Goal: Information Seeking & Learning: Understand process/instructions

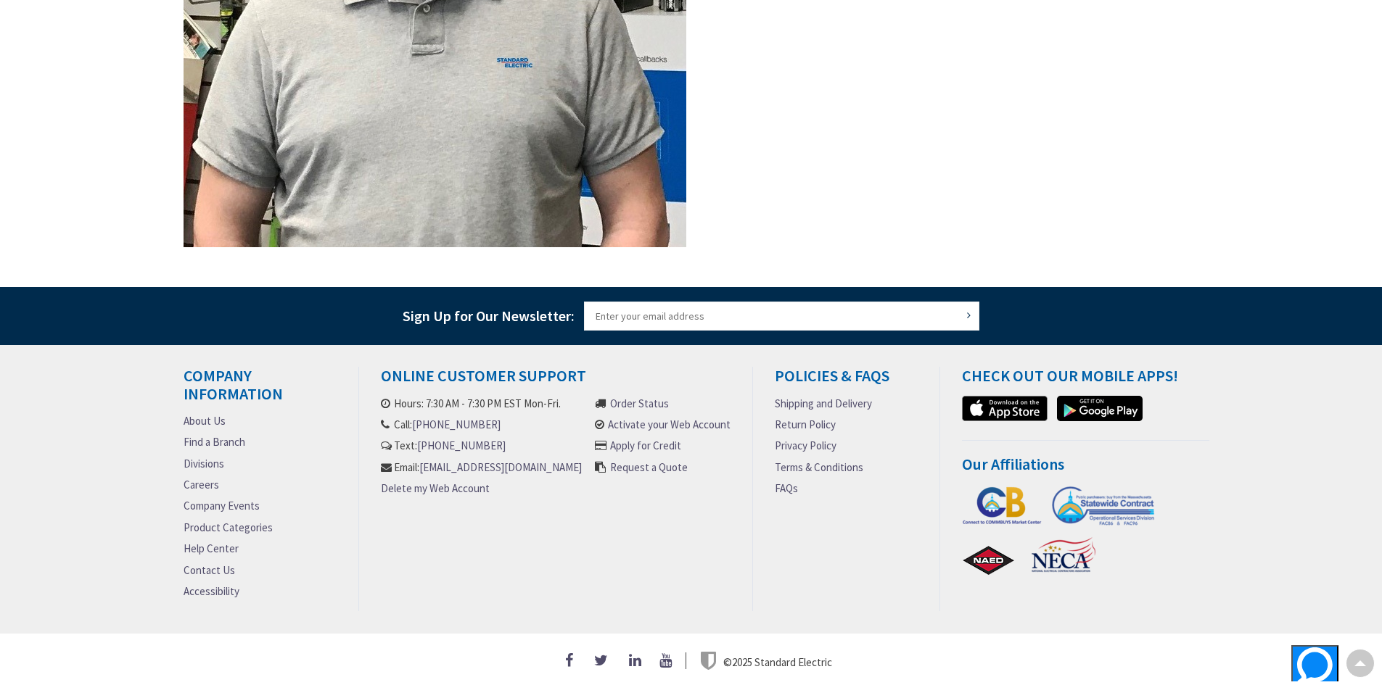
scroll to position [892, 0]
click at [808, 417] on link "Return Policy" at bounding box center [805, 424] width 61 height 15
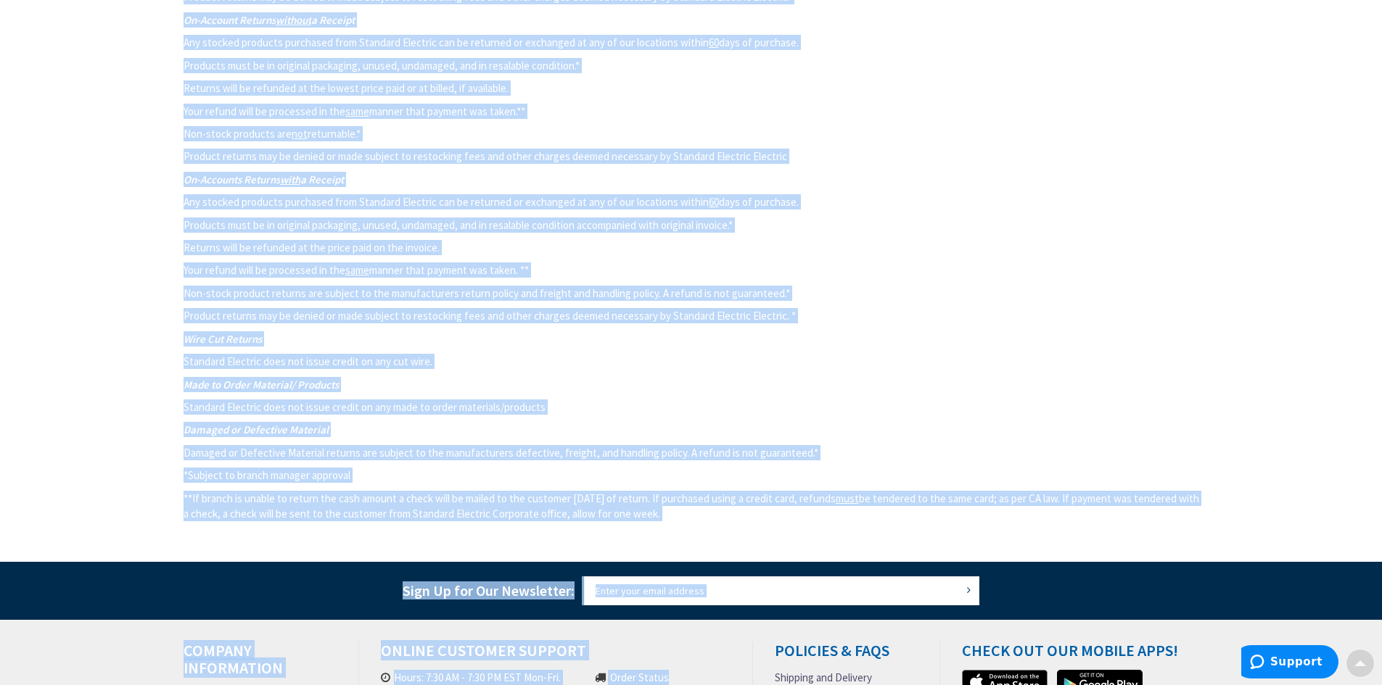
scroll to position [1427, 0]
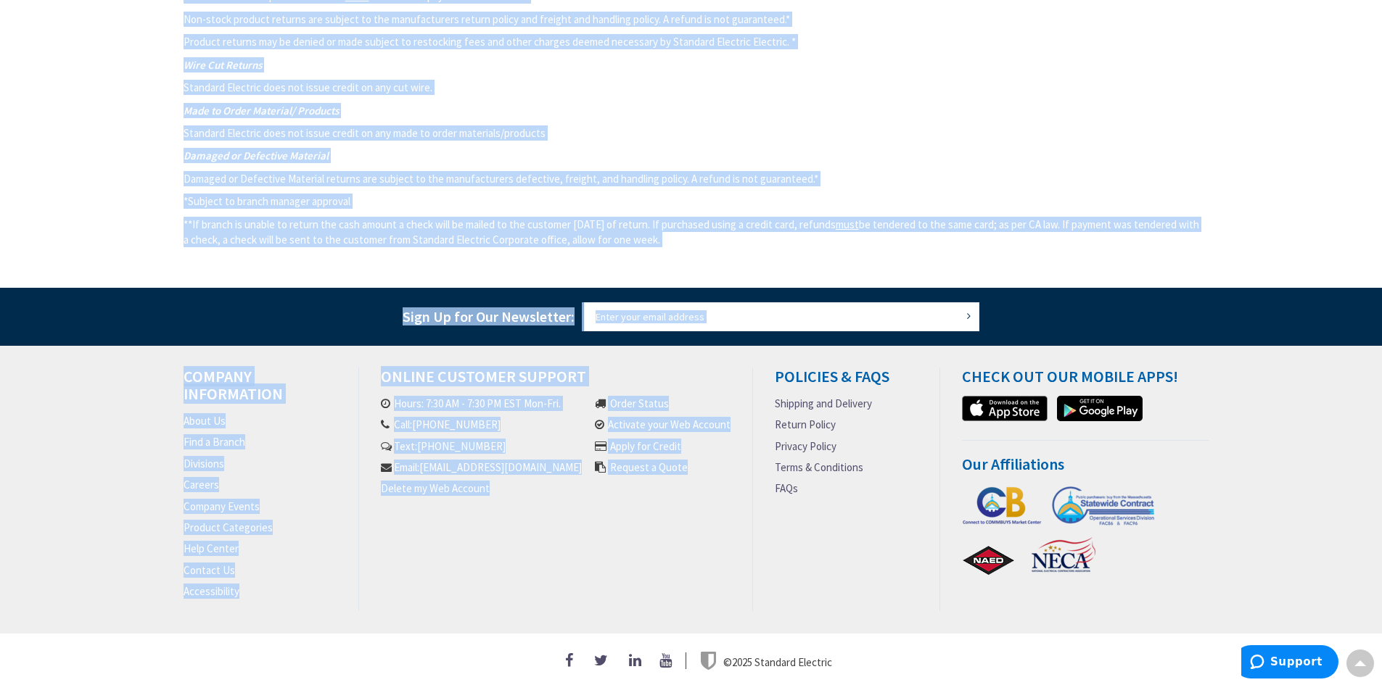
drag, startPoint x: 186, startPoint y: 275, endPoint x: 683, endPoint y: 215, distance: 500.4
copy div "Standard Electric Return Policy Non-Trade Accounts. Returns and Exchanges may o…"
click at [1184, 104] on p "Made to Order Material/ Products" at bounding box center [691, 110] width 1015 height 15
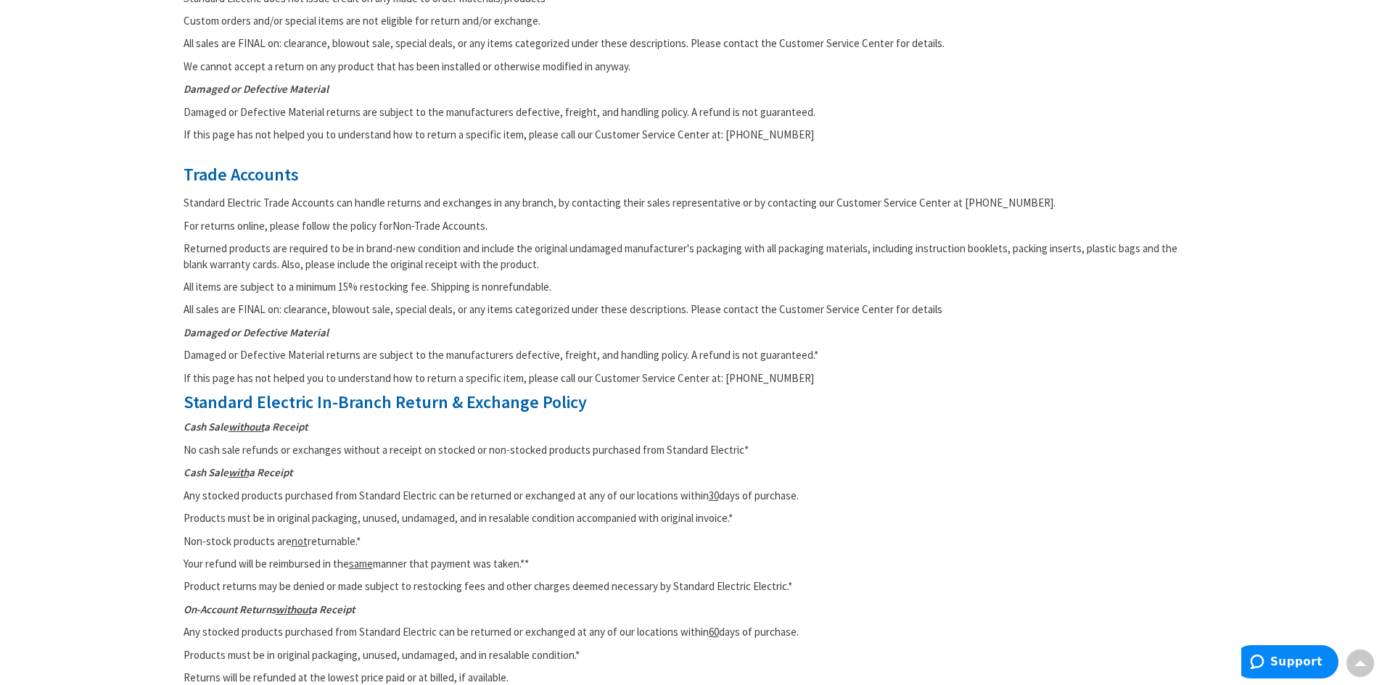
scroll to position [484, 0]
